Goal: Use online tool/utility: Utilize a website feature to perform a specific function

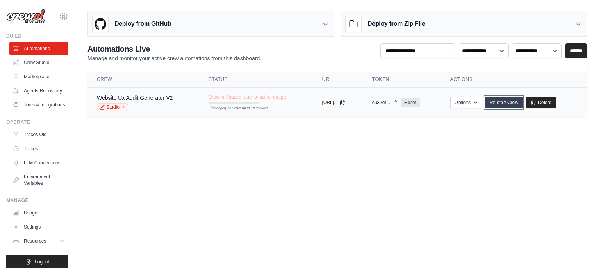
click at [516, 105] on link "Re-start Crew" at bounding box center [505, 103] width 38 height 12
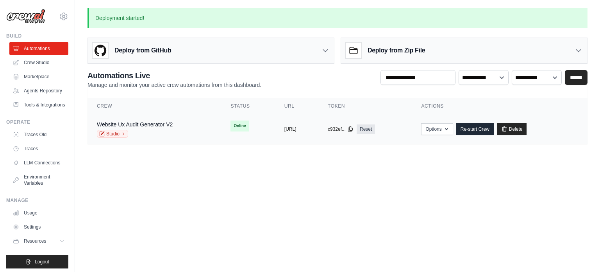
click at [181, 125] on div "Website Ux Audit Generator V2 Studio" at bounding box center [154, 128] width 115 height 17
